Goal: Information Seeking & Learning: Learn about a topic

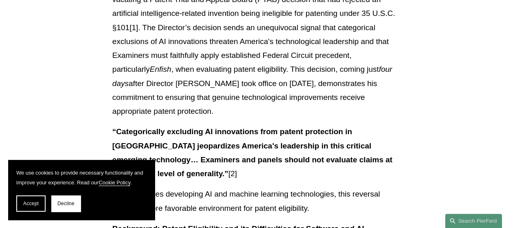
scroll to position [272, 0]
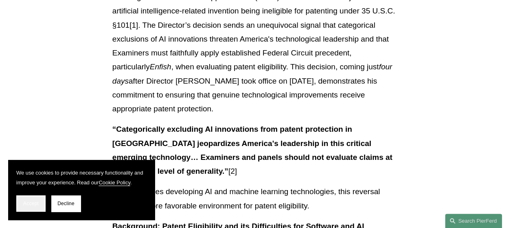
click at [35, 200] on button "Accept" at bounding box center [30, 203] width 29 height 16
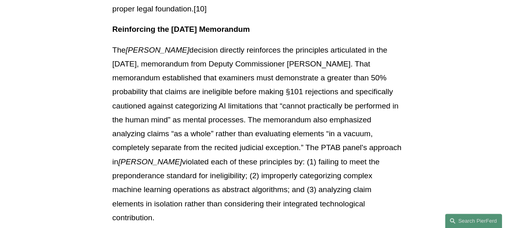
scroll to position [1451, 0]
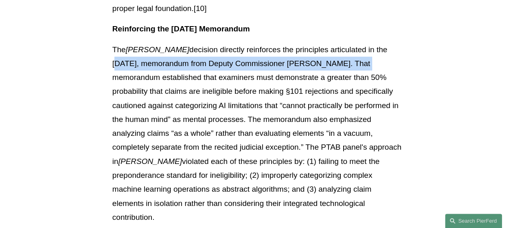
drag, startPoint x: 368, startPoint y: 24, endPoint x: 321, endPoint y: 42, distance: 50.3
click at [321, 43] on p "The [PERSON_NAME] decision directly reinforces the principles articulated in th…" at bounding box center [257, 133] width 290 height 181
copy p "[DATE], memorandum from Deputy Commissioner [PERSON_NAME]"
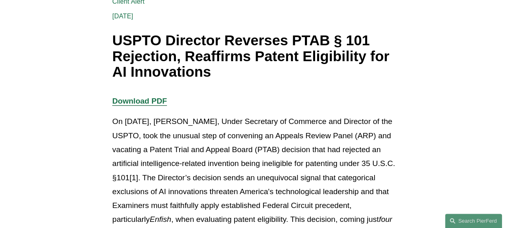
scroll to position [123, 0]
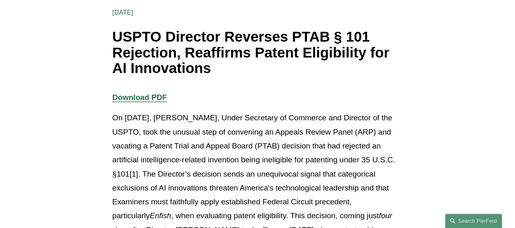
click at [150, 99] on strong "Download PDF" at bounding box center [139, 97] width 55 height 9
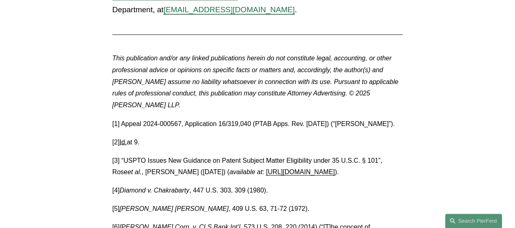
scroll to position [2206, 0]
drag, startPoint x: 121, startPoint y: 71, endPoint x: 392, endPoint y: 70, distance: 270.4
click at [392, 118] on p "[1] Appeal 2024-000567, Application 16/319,040 (PTAB Apps. Rev. [DATE]) (“[PERS…" at bounding box center [257, 124] width 290 height 12
copy p "Appeal 2024-000567, Application 16/319,040 (PTAB Apps. Rev. [DATE]) (“[PERSON_N…"
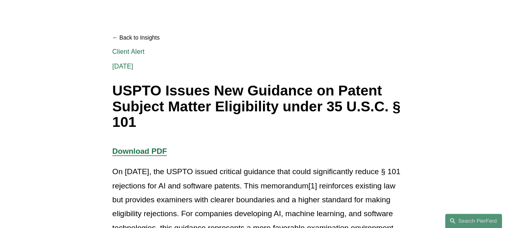
scroll to position [66, 0]
